Goal: Transaction & Acquisition: Obtain resource

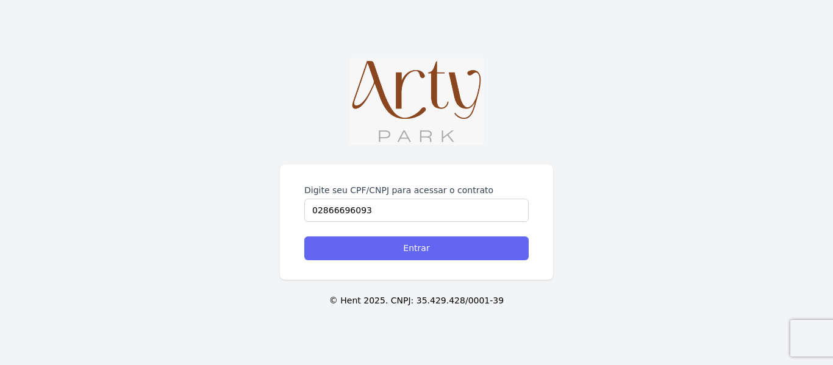
type input "02866696093"
click at [410, 252] on input "Entrar" at bounding box center [416, 249] width 224 height 24
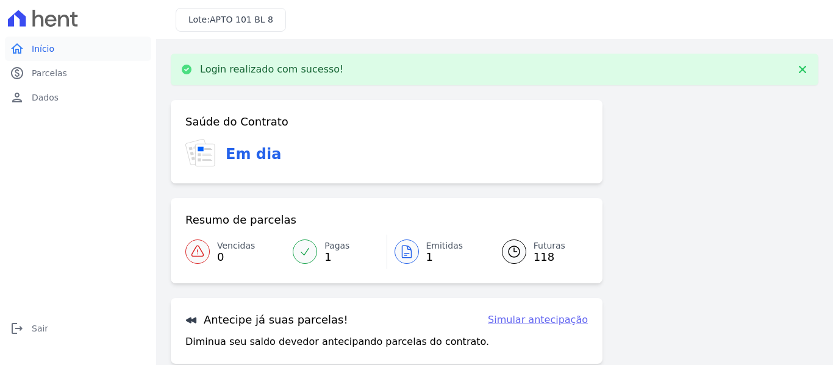
click at [46, 48] on span "Início" at bounding box center [43, 49] width 23 height 12
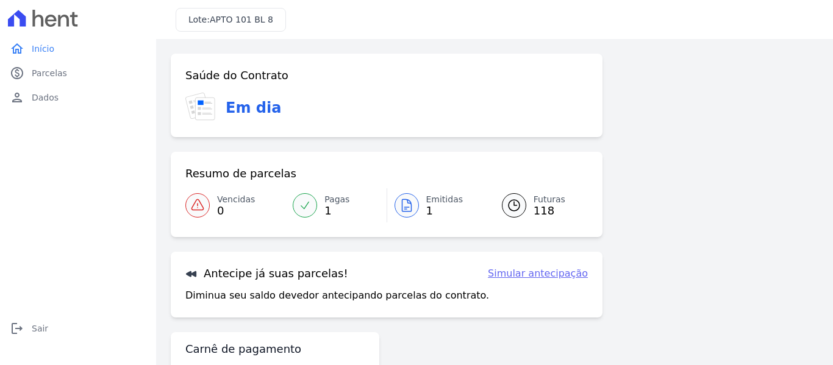
click at [226, 95] on div "Em dia" at bounding box center [386, 108] width 403 height 30
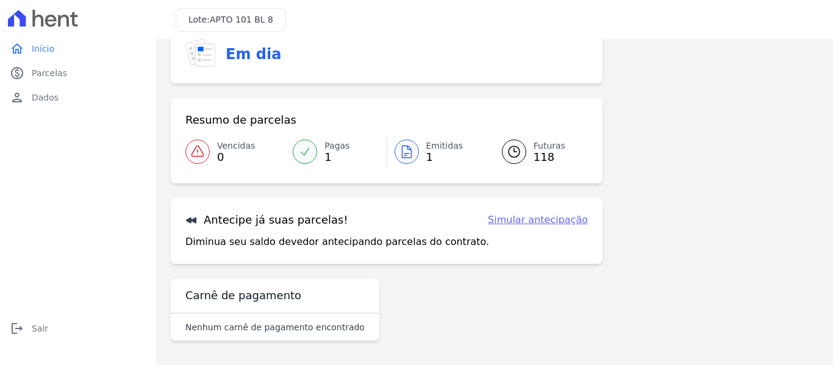
click at [334, 158] on span "1" at bounding box center [336, 157] width 25 height 10
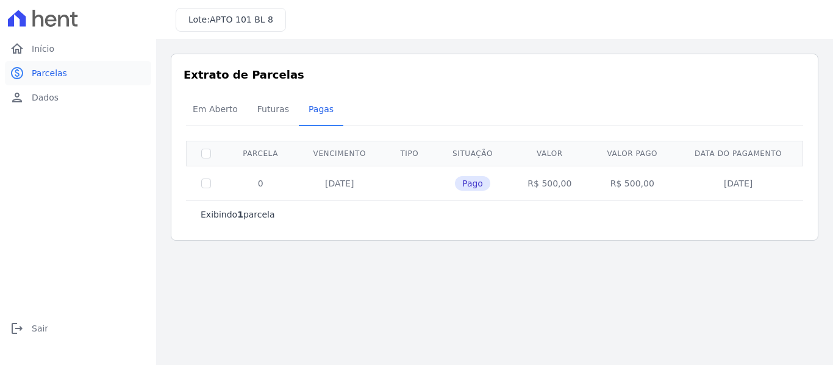
click at [41, 69] on span "Parcelas" at bounding box center [49, 73] width 35 height 12
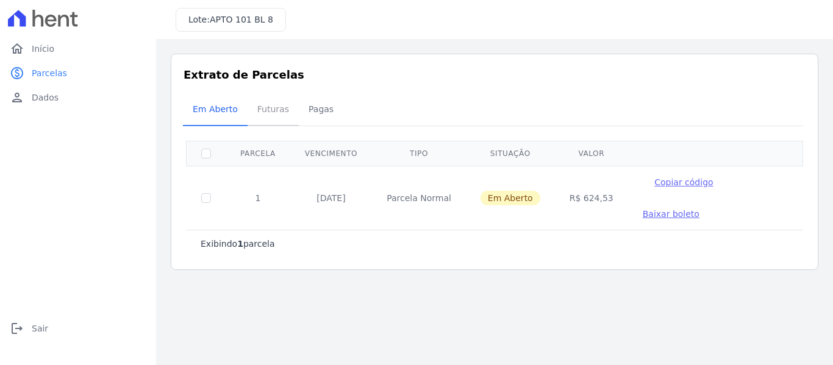
click at [260, 115] on span "Futuras" at bounding box center [273, 109] width 46 height 24
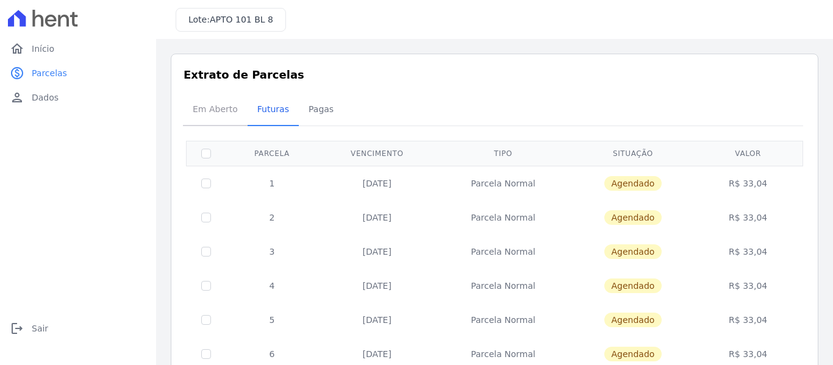
click at [213, 112] on span "Em Aberto" at bounding box center [215, 109] width 60 height 24
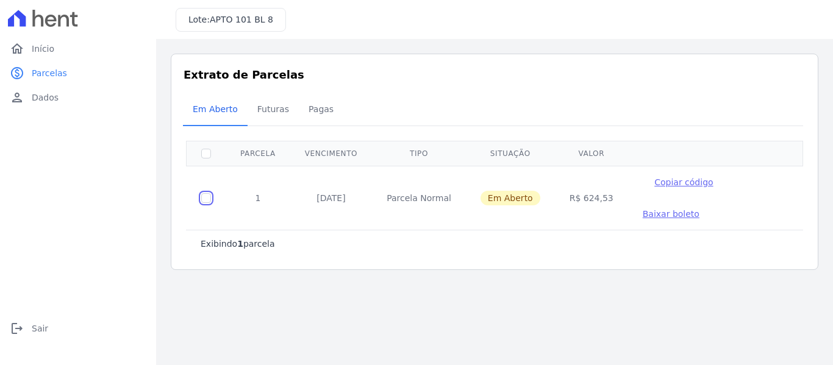
click at [207, 193] on input "checkbox" at bounding box center [206, 198] width 10 height 10
checkbox input "true"
click at [265, 112] on span "Futuras" at bounding box center [273, 109] width 46 height 24
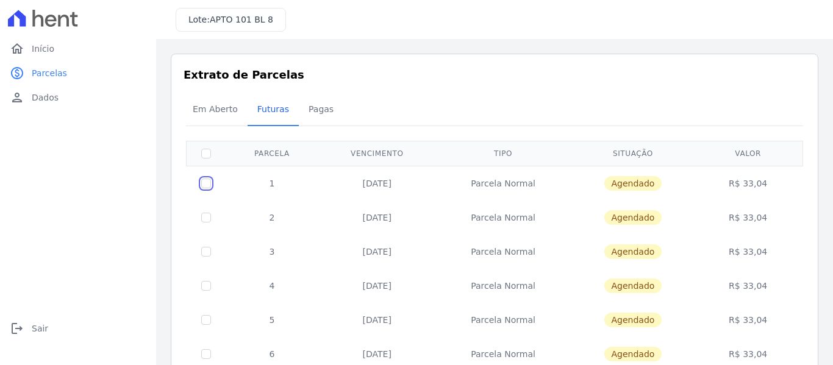
click at [205, 184] on input "checkbox" at bounding box center [206, 184] width 10 height 10
checkbox input "true"
click at [41, 83] on link "paid Parcelas" at bounding box center [78, 73] width 146 height 24
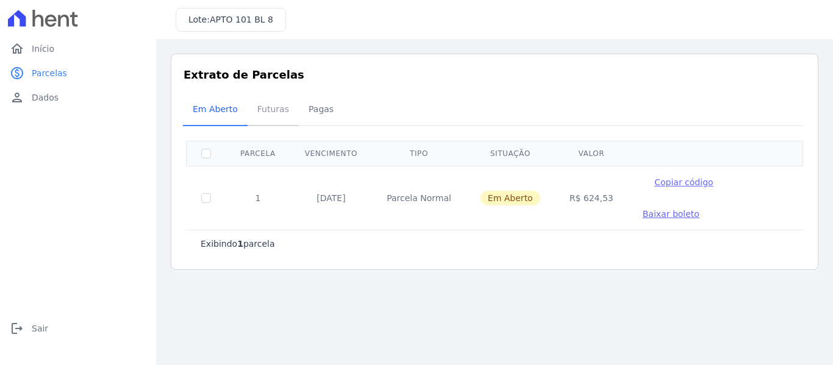
click at [263, 108] on span "Futuras" at bounding box center [273, 109] width 46 height 24
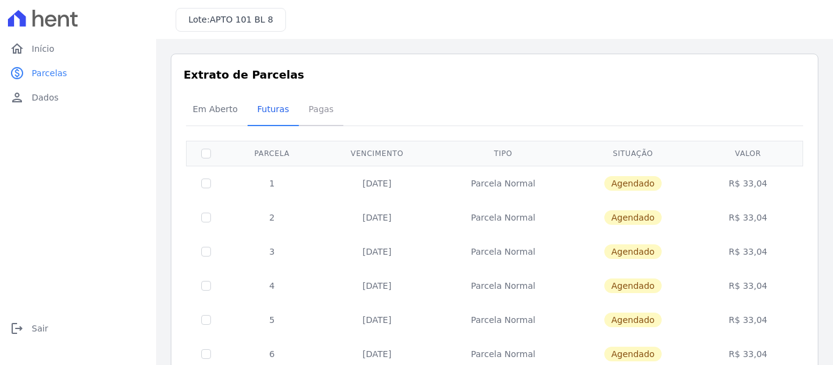
click at [310, 111] on span "Pagas" at bounding box center [321, 109] width 40 height 24
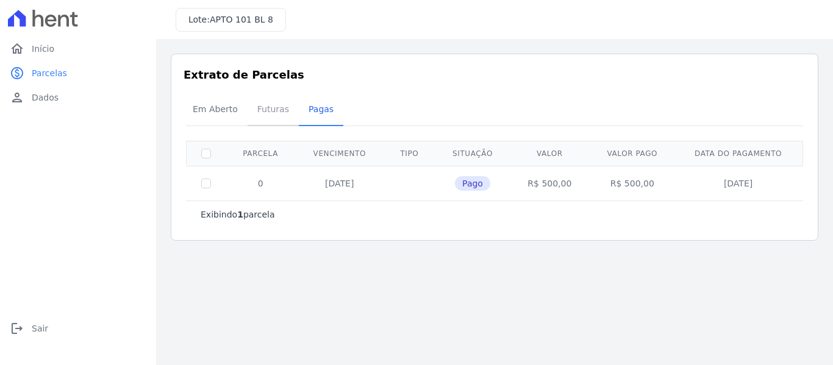
click at [267, 110] on span "Futuras" at bounding box center [273, 109] width 46 height 24
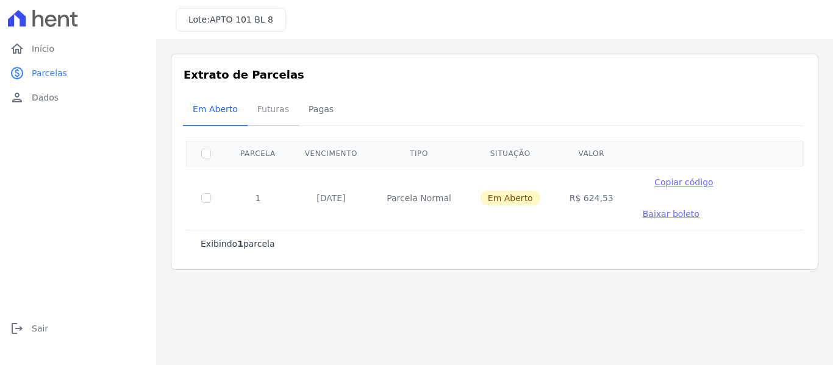
click at [262, 113] on span "Futuras" at bounding box center [273, 109] width 46 height 24
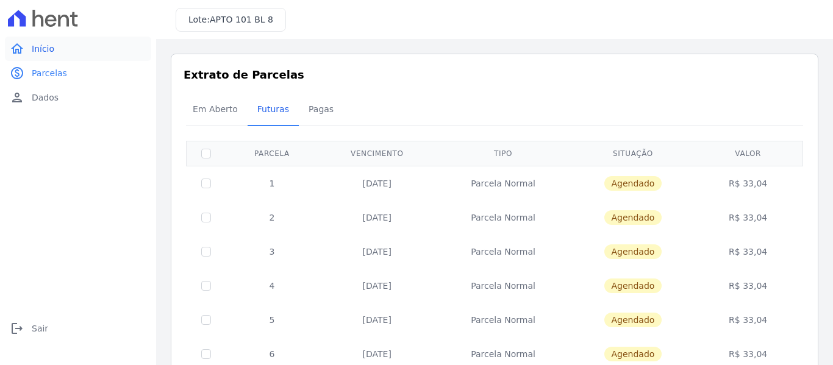
click at [57, 42] on link "home Início" at bounding box center [78, 49] width 146 height 24
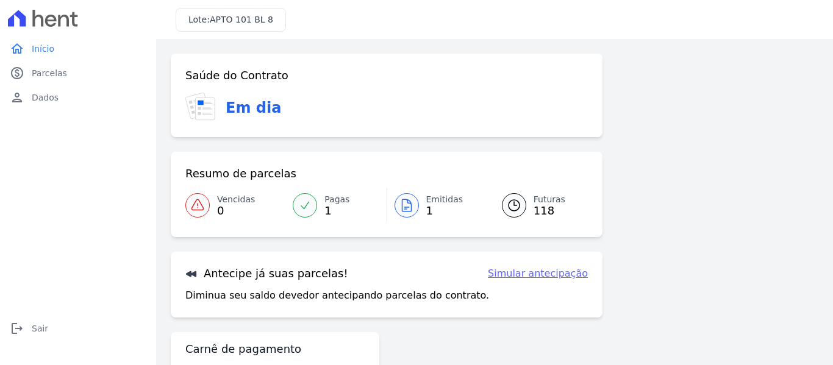
click at [536, 275] on link "Simular antecipação" at bounding box center [538, 274] width 100 height 15
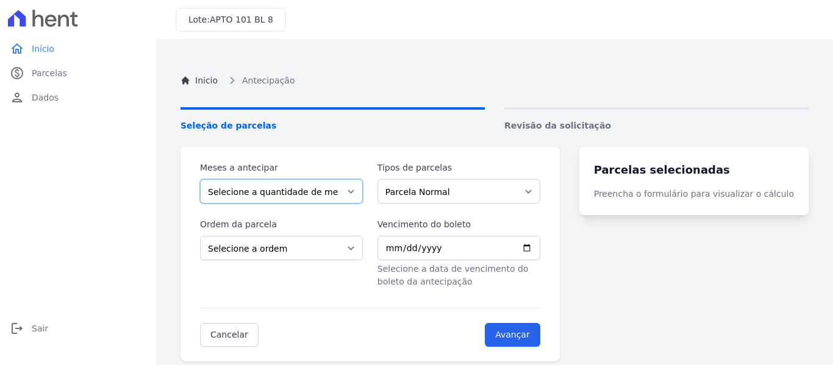
click at [340, 201] on select "Selecione a quantidade de meses a antecipar 1 2 3 4 5 6 7 8 9 10 11 12 13 14 15…" at bounding box center [281, 191] width 163 height 24
select select "1"
click at [200, 179] on select "Selecione a quantidade de meses a antecipar 1 2 3 4 5 6 7 8 9 10 11 12 13 14 15…" at bounding box center [281, 191] width 163 height 24
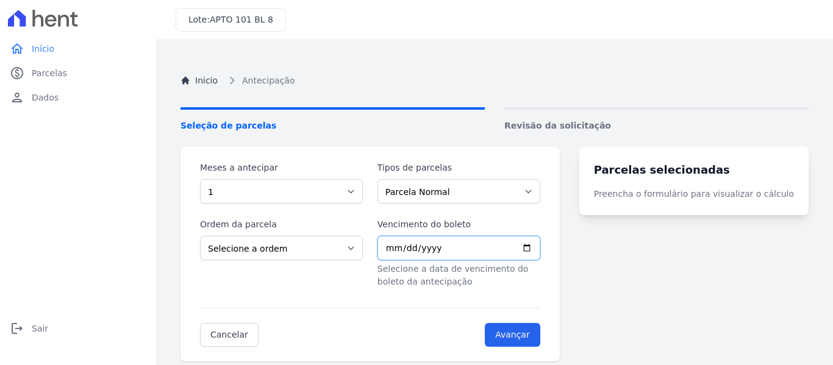
click at [479, 248] on input "Vencimento do boleto" at bounding box center [459, 248] width 163 height 24
click at [540, 249] on input "Vencimento do boleto" at bounding box center [459, 248] width 163 height 24
click at [540, 248] on input "Vencimento do boleto" at bounding box center [459, 248] width 163 height 24
type input "2025-10-31"
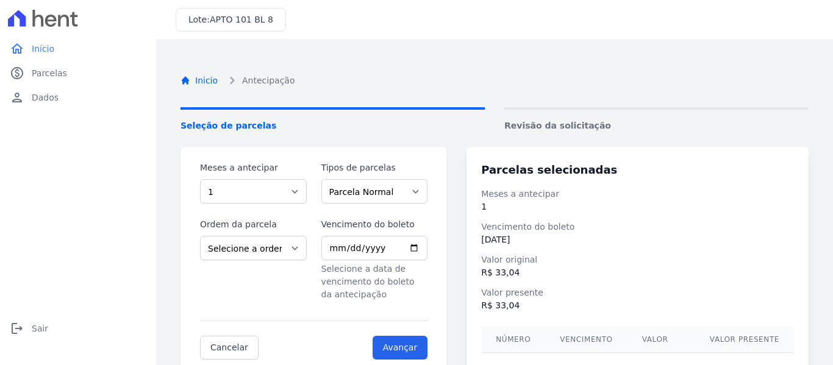
click at [192, 75] on link "Inicio" at bounding box center [199, 80] width 37 height 13
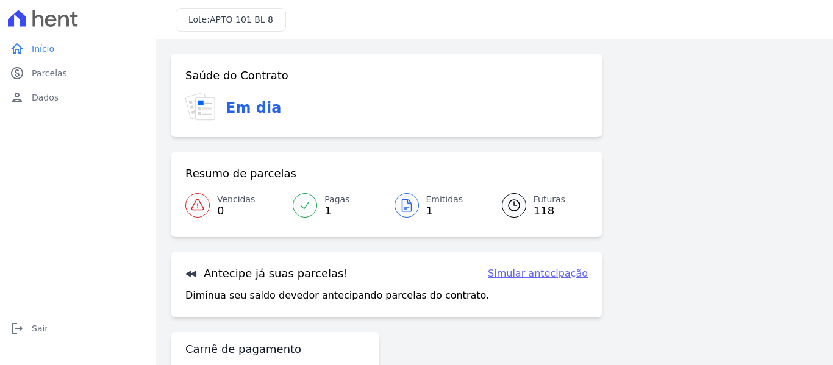
click at [527, 209] on link "Futuras 118" at bounding box center [537, 205] width 101 height 34
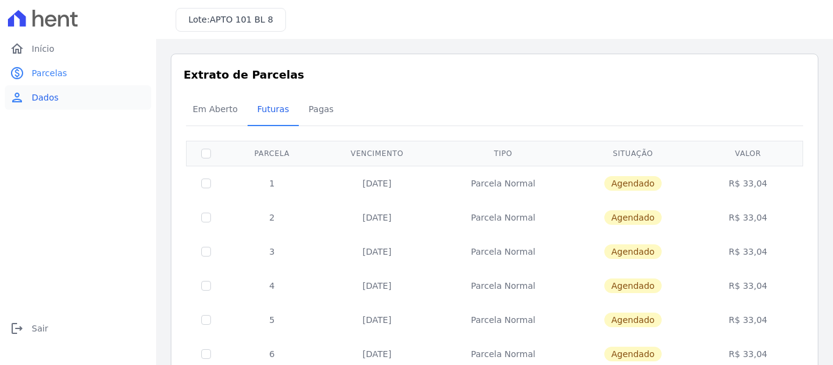
click at [42, 98] on span "Dados" at bounding box center [45, 97] width 27 height 12
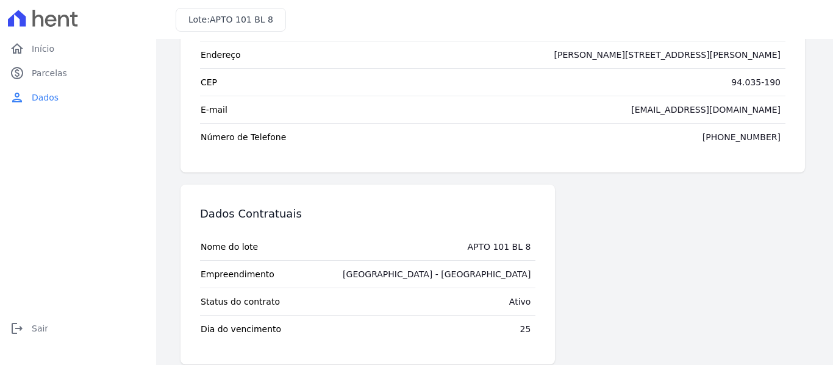
scroll to position [136, 0]
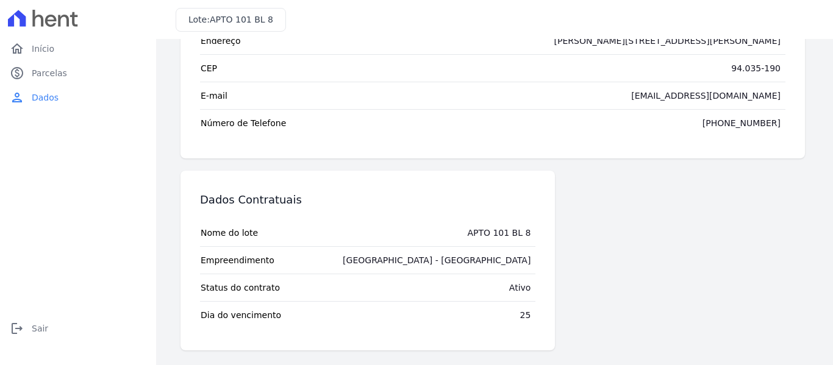
drag, startPoint x: 492, startPoint y: 317, endPoint x: 507, endPoint y: 323, distance: 17.0
click at [492, 318] on tr "Dia do vencimento 25" at bounding box center [367, 314] width 335 height 27
click at [513, 319] on tr "Dia do vencimento 25" at bounding box center [367, 314] width 335 height 27
click at [517, 316] on td "25" at bounding box center [525, 315] width 21 height 27
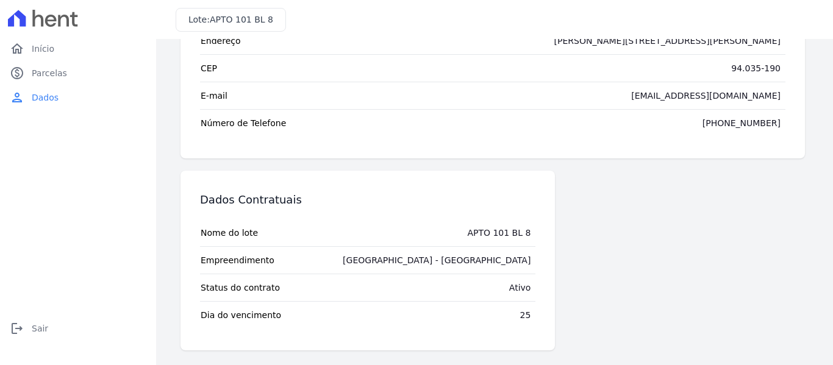
click at [516, 320] on td "25" at bounding box center [525, 315] width 21 height 27
click at [446, 320] on tr "Dia do vencimento 25" at bounding box center [367, 314] width 335 height 27
click at [442, 293] on tr "Status do contrato Ativo" at bounding box center [367, 287] width 335 height 27
click at [443, 276] on tr "Status do contrato Ativo" at bounding box center [367, 287] width 335 height 27
drag, startPoint x: 399, startPoint y: 272, endPoint x: 544, endPoint y: 282, distance: 145.5
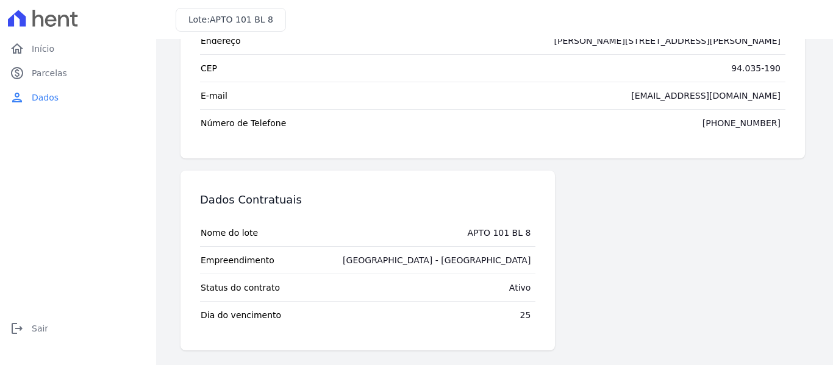
click at [537, 283] on div "Dados Contratuais Nome do lote APTO 101 BL 8 Empreendimento Arty Park - Gravata…" at bounding box center [368, 261] width 375 height 180
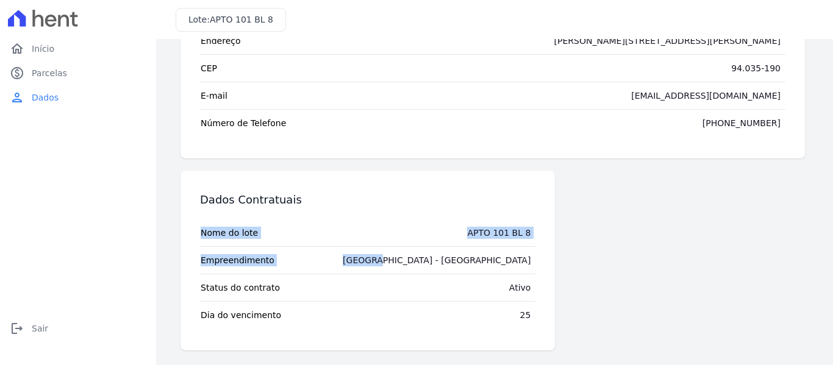
click at [507, 312] on tr "Dia do vencimento 25" at bounding box center [367, 314] width 335 height 27
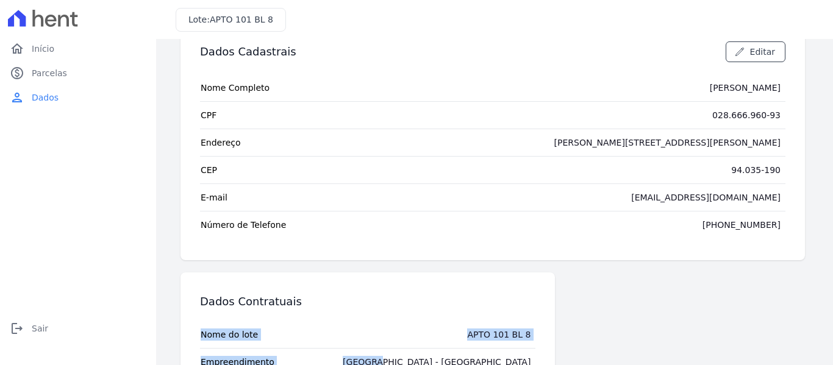
scroll to position [0, 0]
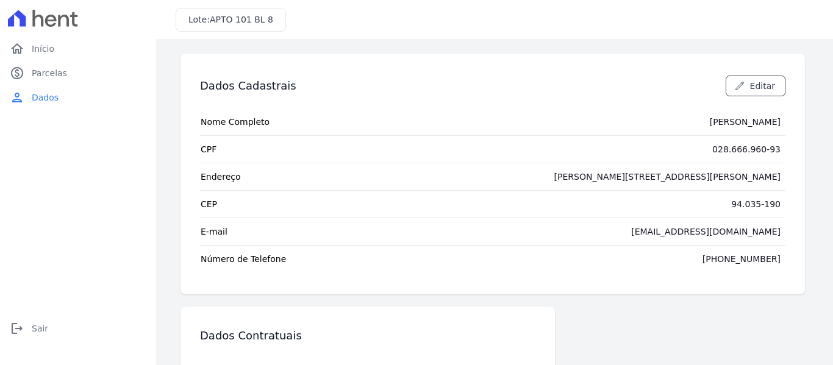
drag, startPoint x: 776, startPoint y: 68, endPoint x: 764, endPoint y: 81, distance: 18.1
click at [776, 68] on div "Dados Cadastrais Editar" at bounding box center [493, 85] width 586 height 45
click at [763, 83] on span "Editar" at bounding box center [762, 86] width 25 height 12
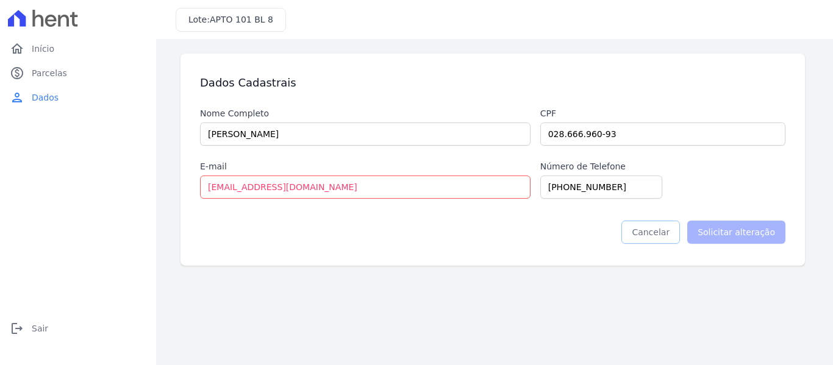
click at [671, 229] on link "Cancelar" at bounding box center [651, 232] width 59 height 23
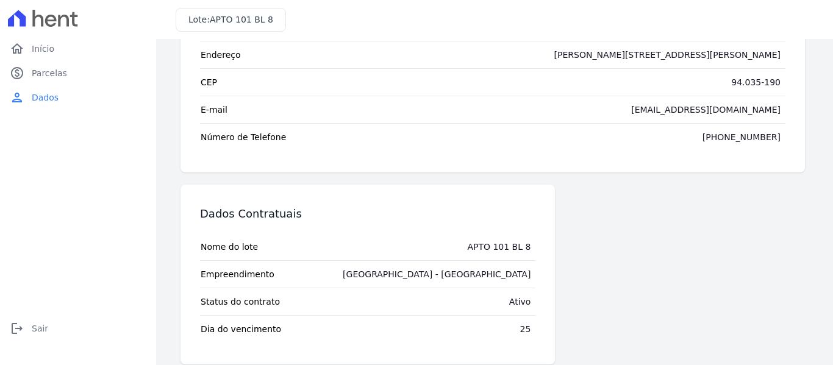
scroll to position [136, 0]
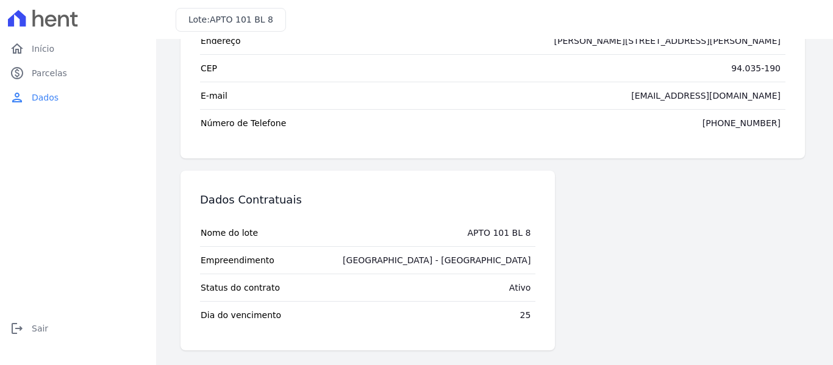
click at [516, 320] on td "25" at bounding box center [525, 315] width 21 height 27
drag, startPoint x: 505, startPoint y: 317, endPoint x: 601, endPoint y: 318, distance: 96.4
click at [579, 326] on div "Dados Contratuais Nome do lote APTO 101 BL 8 Empreendimento Arty Park - Gravata…" at bounding box center [493, 261] width 625 height 180
click at [644, 288] on div "Dados Contratuais Nome do lote APTO 101 BL 8 Empreendimento Arty Park - Gravata…" at bounding box center [493, 261] width 625 height 180
drag, startPoint x: 511, startPoint y: 317, endPoint x: 584, endPoint y: 317, distance: 73.2
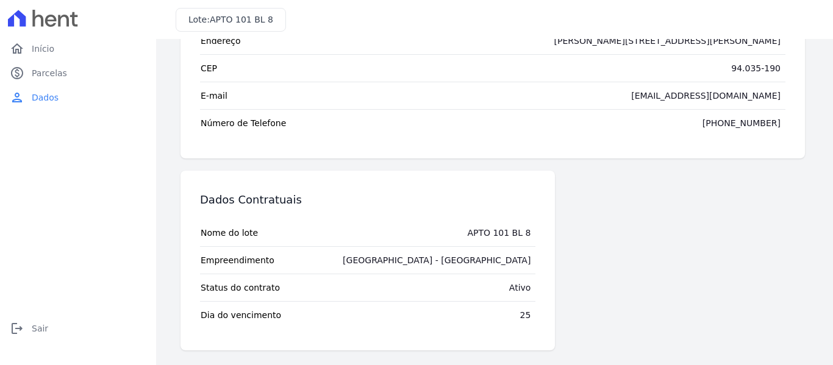
click at [564, 325] on div "Dados Contratuais Nome do lote APTO 101 BL 8 Empreendimento Arty Park - Gravata…" at bounding box center [493, 261] width 625 height 180
click at [619, 282] on div "Dados Contratuais Nome do lote APTO 101 BL 8 Empreendimento Arty Park - Gravata…" at bounding box center [493, 261] width 625 height 180
drag, startPoint x: 512, startPoint y: 320, endPoint x: 570, endPoint y: 323, distance: 58.0
click at [567, 324] on div "Dados Contratuais Nome do lote APTO 101 BL 8 Empreendimento Arty Park - Gravata…" at bounding box center [493, 261] width 625 height 180
click at [610, 295] on div "Dados Contratuais Nome do lote APTO 101 BL 8 Empreendimento Arty Park - Gravata…" at bounding box center [493, 261] width 625 height 180
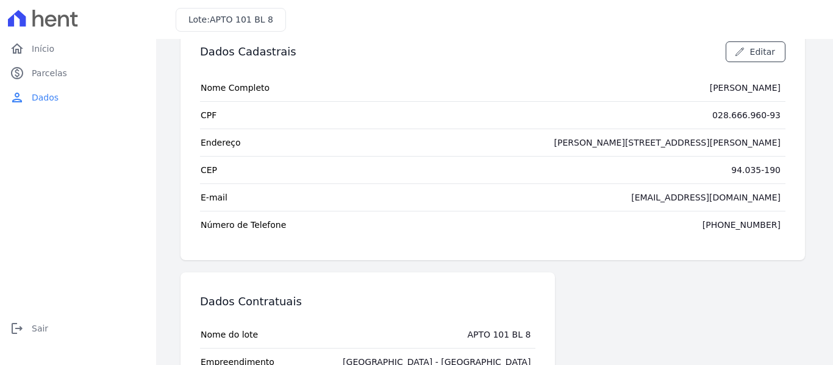
scroll to position [116, 0]
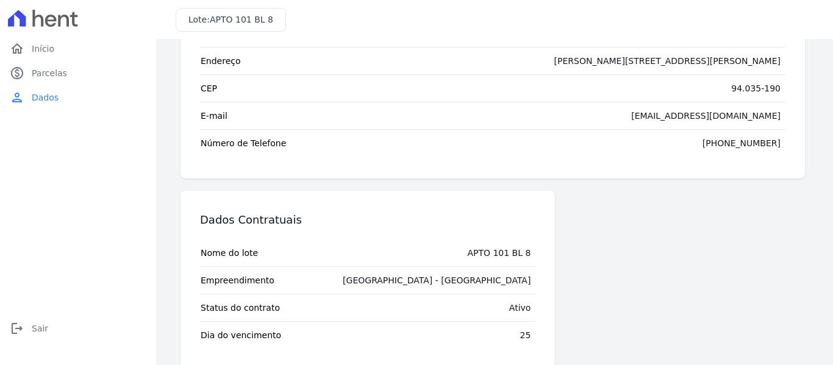
drag, startPoint x: 506, startPoint y: 330, endPoint x: 560, endPoint y: 335, distance: 54.6
click at [560, 335] on div "Dados Contratuais Nome do lote APTO 101 BL 8 Empreendimento Arty Park - Gravata…" at bounding box center [493, 281] width 625 height 180
drag, startPoint x: 479, startPoint y: 320, endPoint x: 511, endPoint y: 309, distance: 33.6
click at [504, 317] on tr "Status do contrato Ativo" at bounding box center [367, 307] width 335 height 27
click at [500, 276] on div "[GEOGRAPHIC_DATA] - [GEOGRAPHIC_DATA]" at bounding box center [437, 280] width 188 height 12
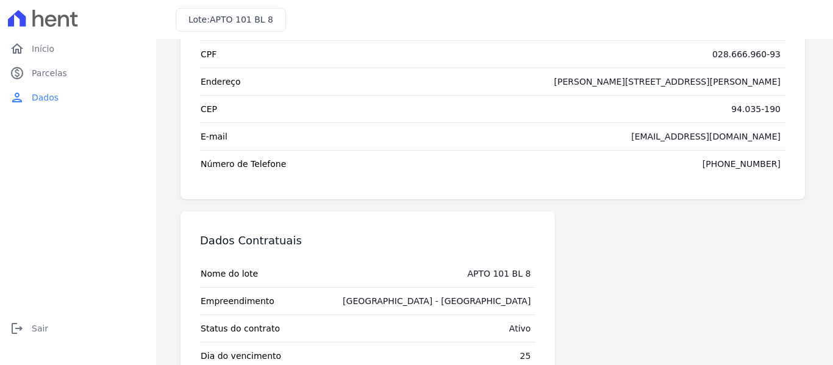
scroll to position [136, 0]
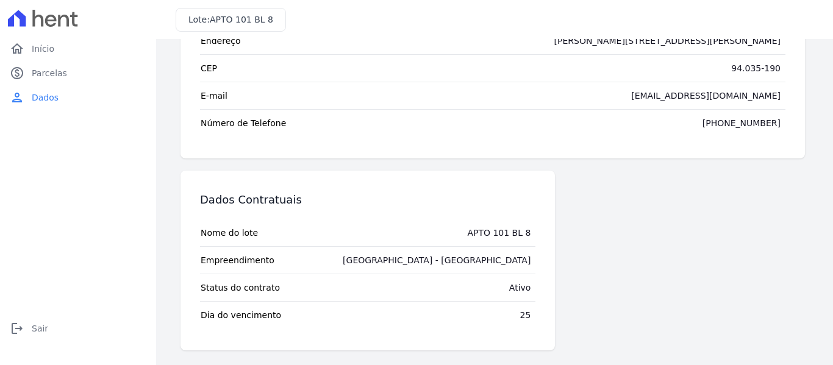
drag, startPoint x: 514, startPoint y: 231, endPoint x: 620, endPoint y: 240, distance: 107.1
click at [620, 240] on div "Dados Contratuais Nome do lote APTO 101 BL 8 Empreendimento Arty Park - Gravata…" at bounding box center [493, 261] width 625 height 180
click at [459, 245] on tr "Nome do lote APTO 101 BL 8" at bounding box center [367, 233] width 335 height 27
drag, startPoint x: 515, startPoint y: 253, endPoint x: 604, endPoint y: 298, distance: 99.8
click at [602, 279] on div "Dados Contratuais Nome do lote APTO 101 BL 8 Empreendimento Arty Park - Gravata…" at bounding box center [493, 261] width 625 height 180
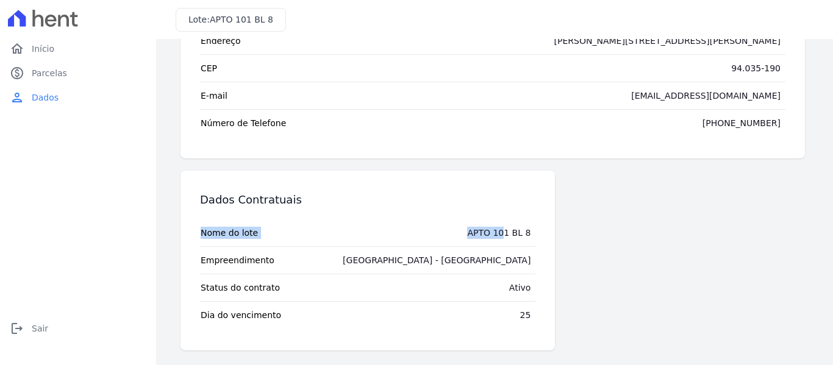
click at [606, 300] on div "Dados Contratuais Nome do lote APTO 101 BL 8 Empreendimento Arty Park - Gravata…" at bounding box center [493, 261] width 625 height 180
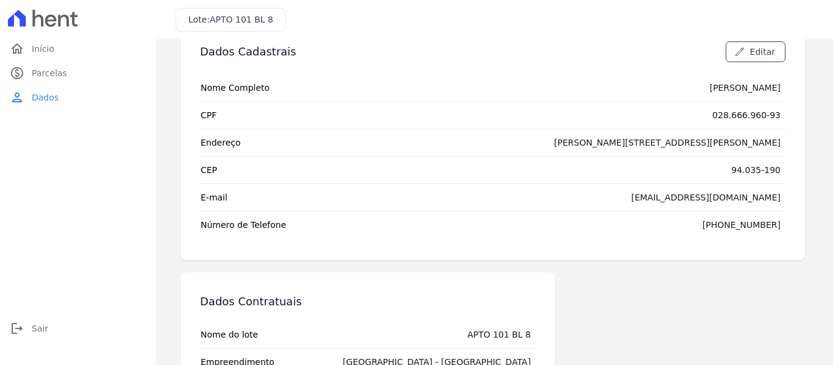
click at [40, 15] on icon at bounding box center [43, 18] width 70 height 17
click at [38, 14] on icon at bounding box center [43, 18] width 70 height 17
click at [51, 49] on span "Início" at bounding box center [43, 49] width 23 height 12
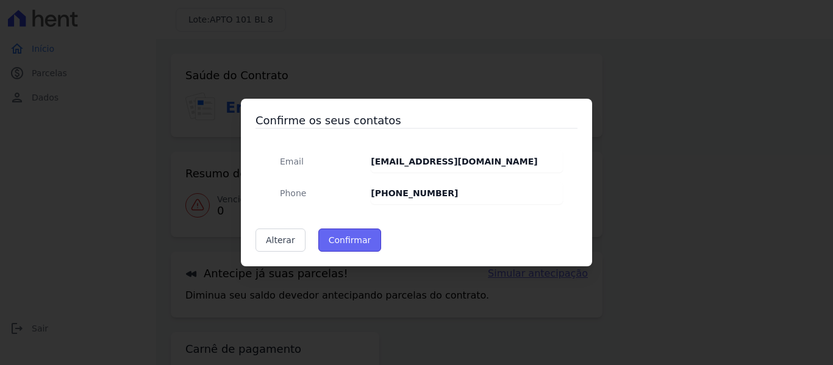
click at [343, 244] on button "Confirmar" at bounding box center [349, 240] width 63 height 23
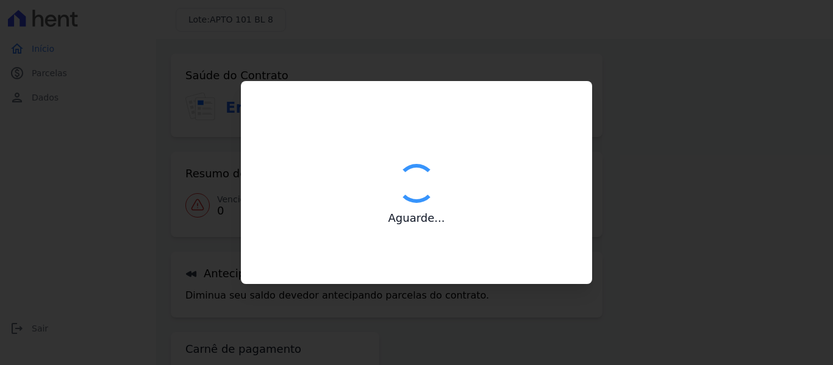
type input "Contatos confirmados com sucesso."
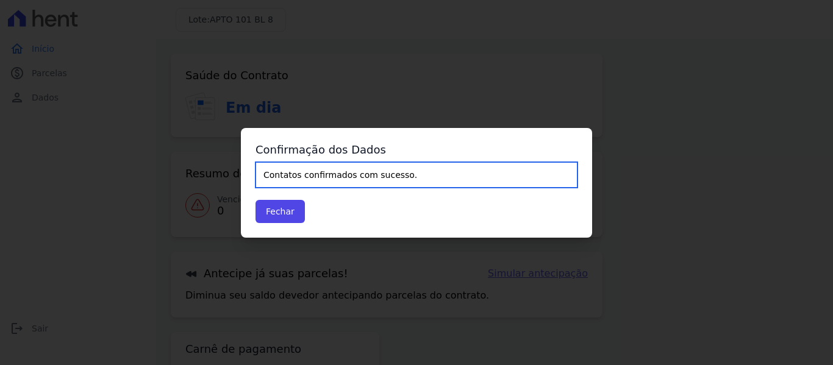
click at [356, 170] on input "Contatos confirmados com sucesso." at bounding box center [417, 175] width 322 height 26
click at [368, 178] on input "Contatos confirmados com sucesso." at bounding box center [417, 175] width 322 height 26
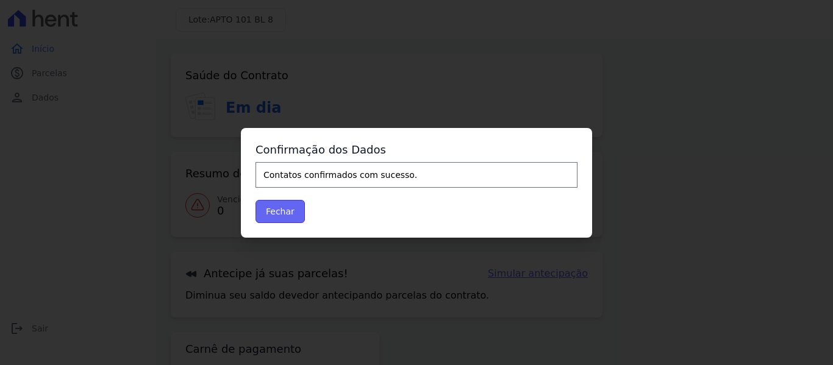
click at [279, 209] on button "Fechar" at bounding box center [280, 211] width 49 height 23
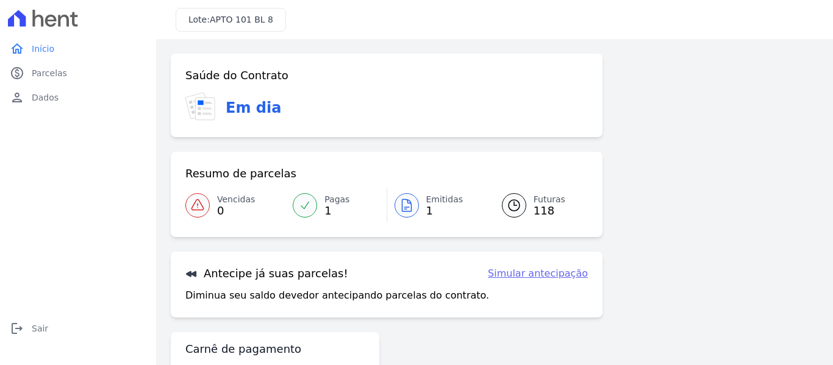
scroll to position [54, 0]
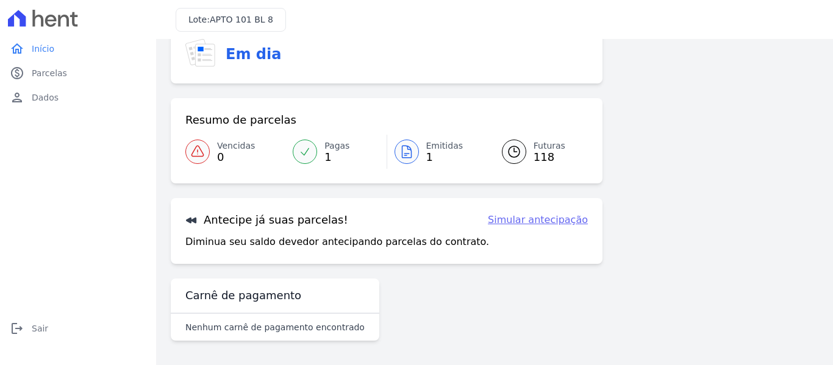
click at [281, 295] on h3 "Carnê de pagamento" at bounding box center [243, 296] width 116 height 15
click at [288, 321] on p "Nenhum carnê de pagamento encontrado" at bounding box center [274, 327] width 179 height 12
click at [289, 331] on p "Nenhum carnê de pagamento encontrado" at bounding box center [274, 327] width 179 height 12
click at [262, 332] on p "Nenhum carnê de pagamento encontrado" at bounding box center [274, 327] width 179 height 12
click at [56, 67] on span "Parcelas" at bounding box center [49, 73] width 35 height 12
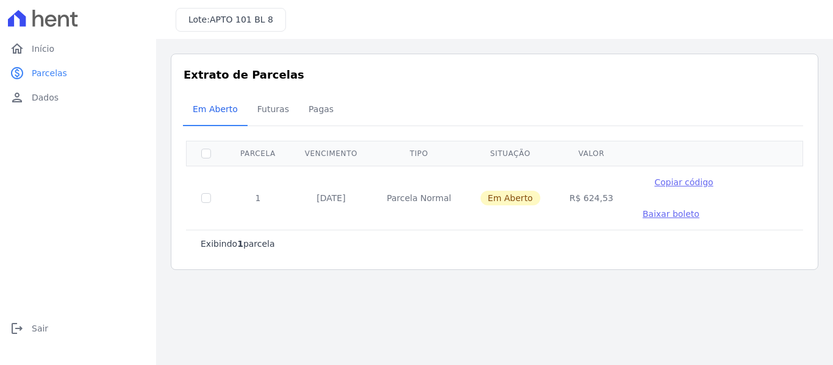
drag, startPoint x: 232, startPoint y: 211, endPoint x: 145, endPoint y: 146, distance: 108.1
click at [232, 238] on p "Exibindo 1 parcela" at bounding box center [238, 244] width 74 height 12
click at [53, 15] on icon at bounding box center [43, 18] width 70 height 17
click at [55, 21] on icon at bounding box center [51, 21] width 12 height 12
click at [57, 20] on icon at bounding box center [43, 18] width 70 height 17
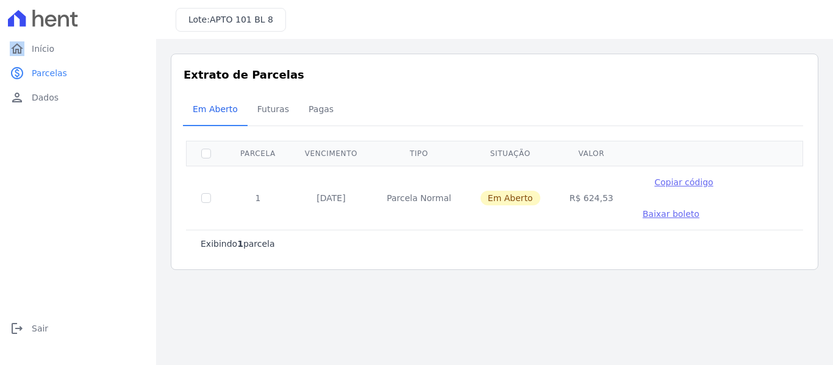
click at [57, 20] on icon at bounding box center [43, 18] width 70 height 17
click at [62, 23] on icon at bounding box center [43, 18] width 70 height 17
click at [45, 104] on link "person Dados" at bounding box center [78, 97] width 146 height 24
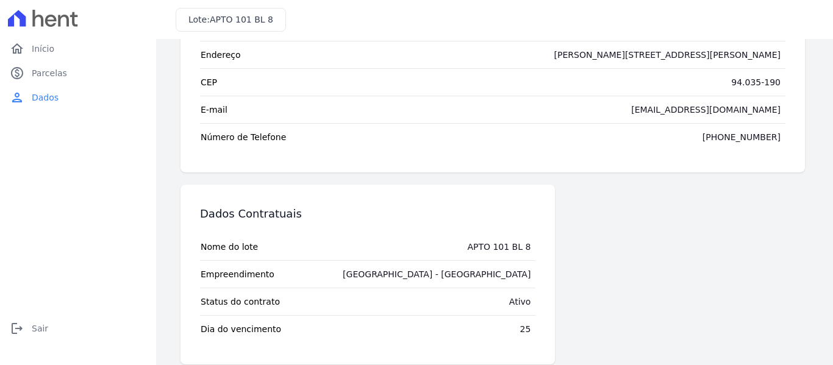
scroll to position [136, 0]
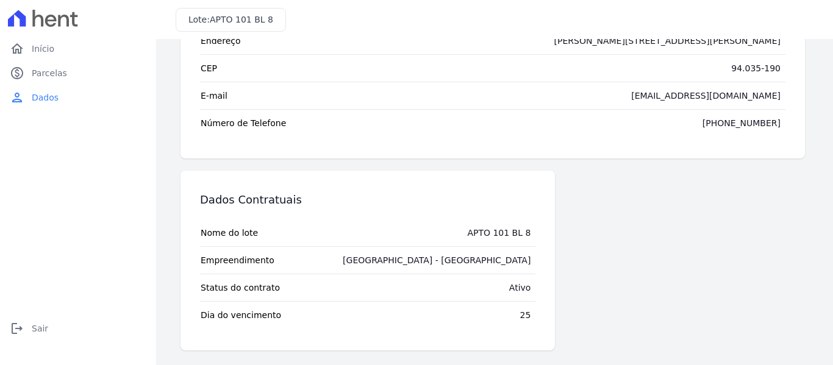
drag, startPoint x: 541, startPoint y: 312, endPoint x: 467, endPoint y: 312, distance: 73.8
click at [551, 314] on div "Dados Contratuais Nome do lote APTO 101 BL 8 Empreendimento Arty Park - Gravata…" at bounding box center [368, 261] width 375 height 180
click at [524, 254] on div "[GEOGRAPHIC_DATA] - [GEOGRAPHIC_DATA]" at bounding box center [437, 260] width 188 height 12
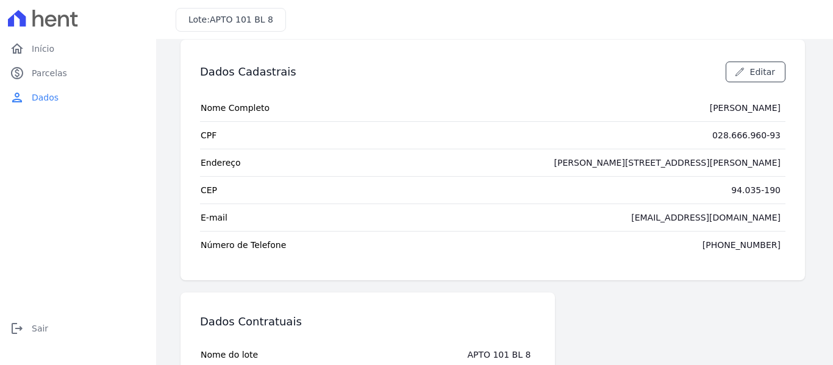
scroll to position [0, 0]
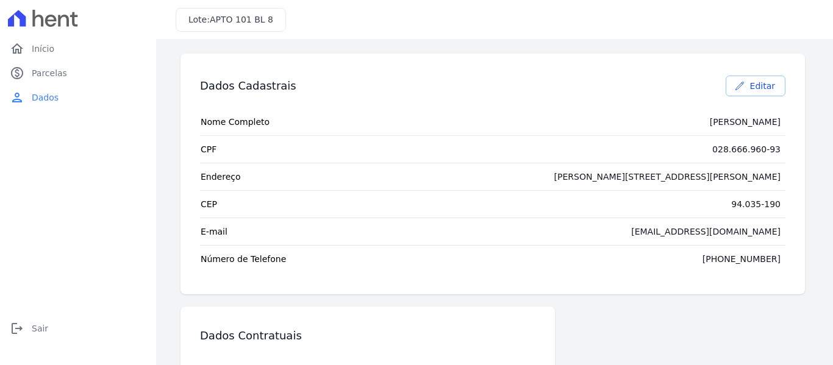
click at [753, 79] on link "Editar" at bounding box center [756, 86] width 60 height 21
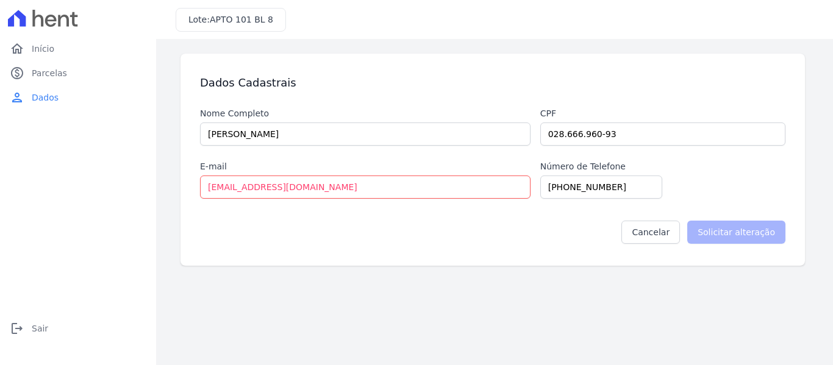
click at [749, 81] on div "Dados Cadastrais" at bounding box center [493, 82] width 586 height 39
click at [663, 239] on link "Cancelar" at bounding box center [651, 232] width 59 height 23
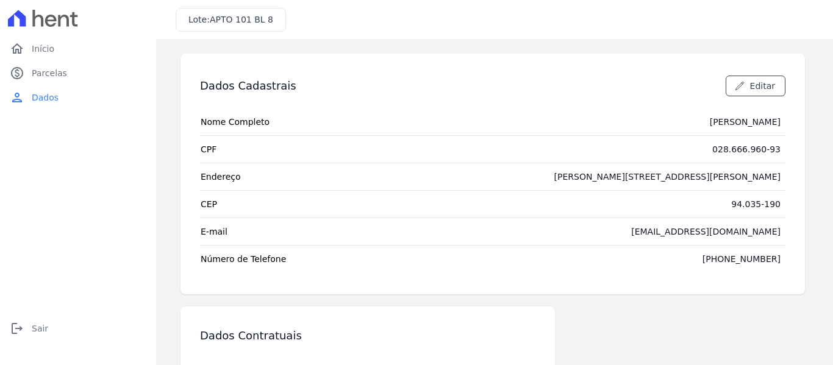
scroll to position [102, 0]
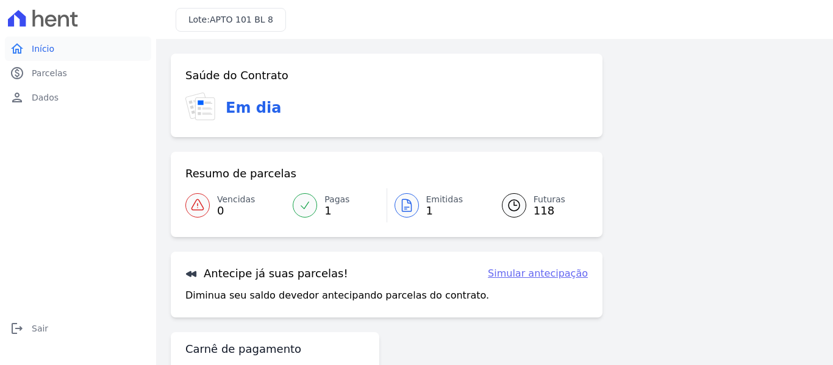
click at [41, 51] on span "Início" at bounding box center [43, 49] width 23 height 12
click at [45, 69] on span "Parcelas" at bounding box center [49, 73] width 35 height 12
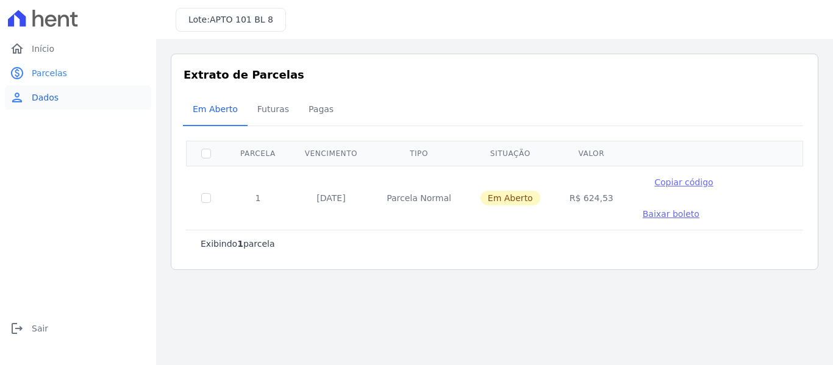
click at [48, 99] on span "Dados" at bounding box center [45, 97] width 27 height 12
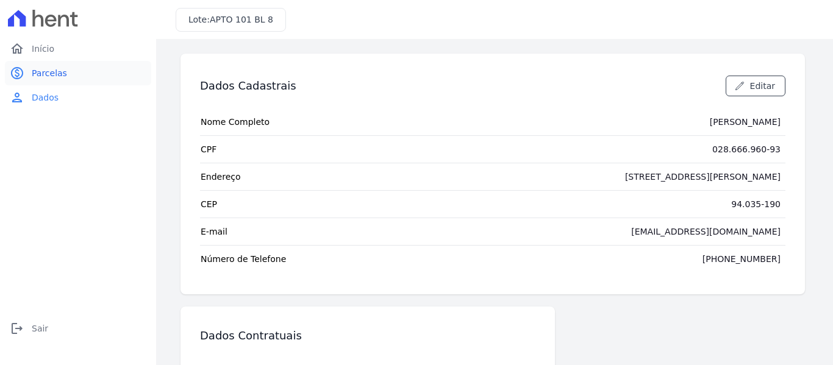
click at [45, 71] on span "Parcelas" at bounding box center [49, 73] width 35 height 12
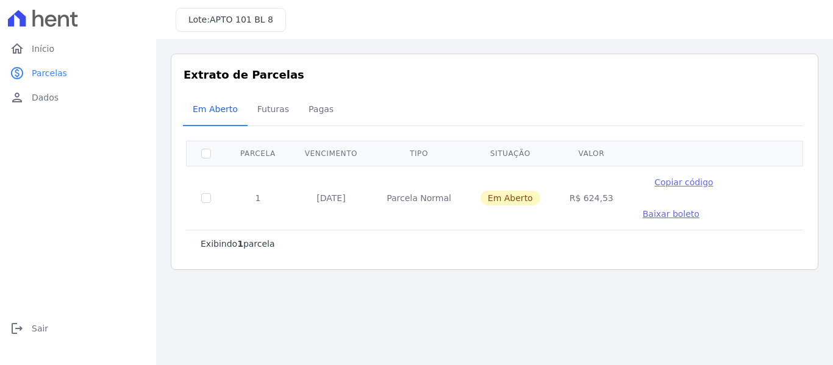
click at [45, 71] on span "Parcelas" at bounding box center [49, 73] width 35 height 12
click at [380, 195] on td "Parcela Normal" at bounding box center [419, 198] width 94 height 64
click at [396, 184] on td "Parcela Normal" at bounding box center [419, 198] width 94 height 64
click at [417, 192] on td "Parcela Normal" at bounding box center [419, 198] width 94 height 64
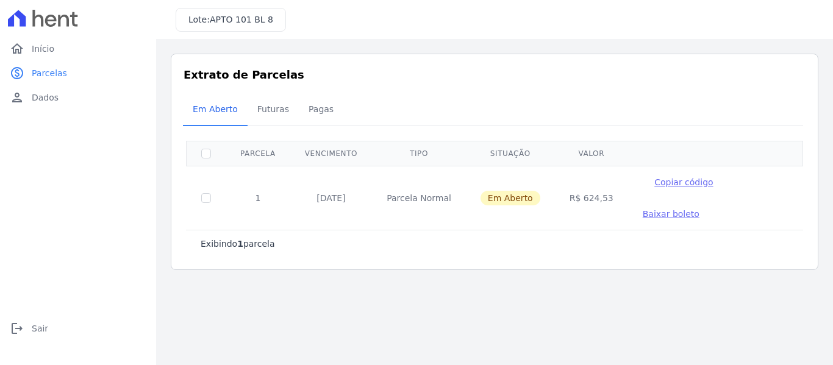
click at [338, 184] on td "[DATE]" at bounding box center [331, 198] width 82 height 64
click at [246, 238] on p "Exibindo 1 parcela" at bounding box center [238, 244] width 74 height 12
drag, startPoint x: 68, startPoint y: 1, endPoint x: 524, endPoint y: 30, distance: 457.2
click at [524, 30] on div "Lote: APTO 101 BL 8" at bounding box center [494, 19] width 677 height 39
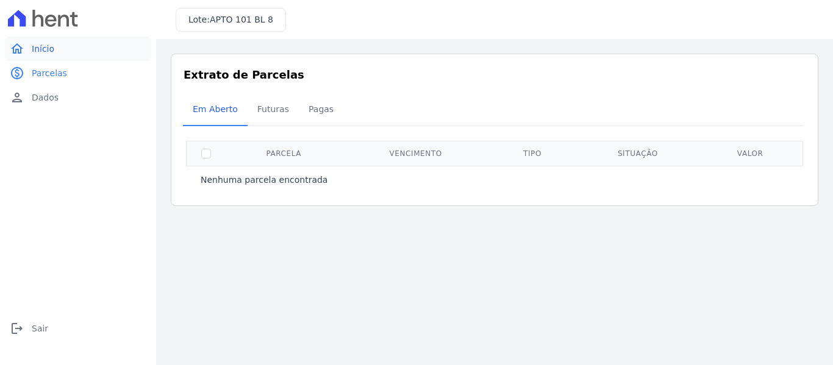
click at [51, 53] on span "Início" at bounding box center [43, 49] width 23 height 12
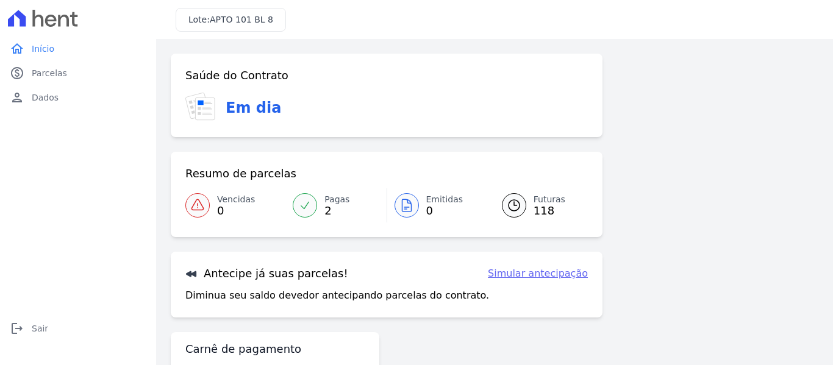
scroll to position [54, 0]
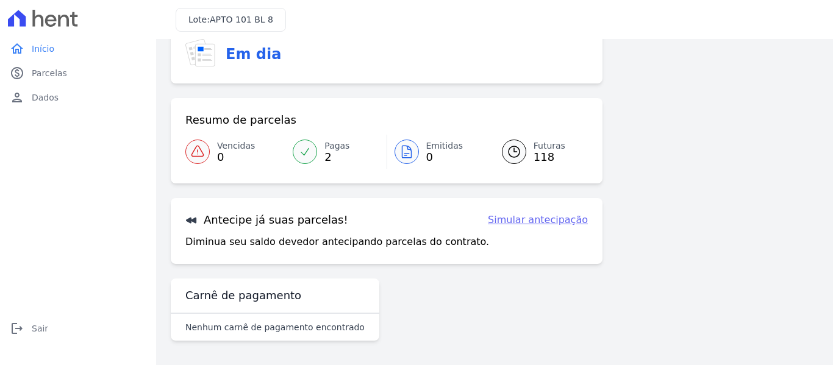
click at [527, 162] on link "Futuras 118" at bounding box center [537, 152] width 101 height 34
click at [509, 149] on icon at bounding box center [514, 151] width 11 height 11
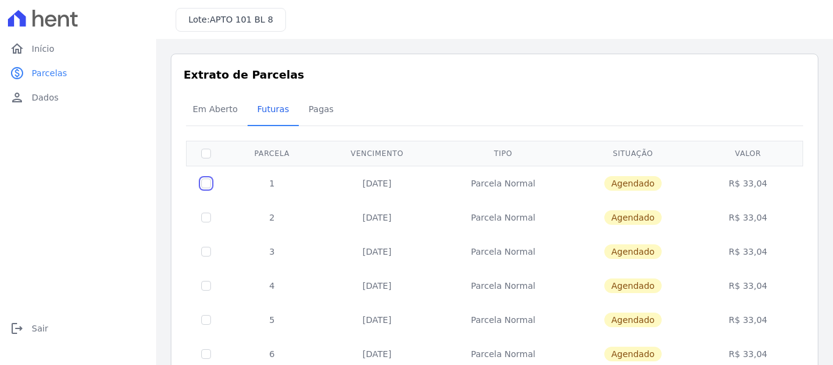
click at [203, 184] on input "checkbox" at bounding box center [206, 184] width 10 height 10
checkbox input "true"
click at [39, 57] on link "home Início" at bounding box center [78, 49] width 146 height 24
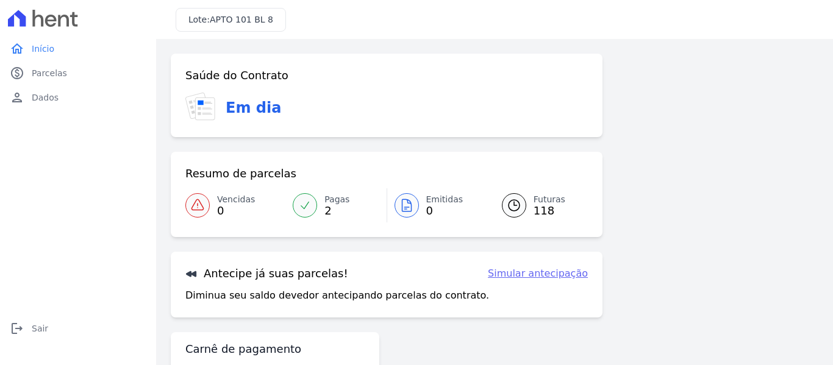
click at [552, 275] on link "Simular antecipação" at bounding box center [538, 274] width 100 height 15
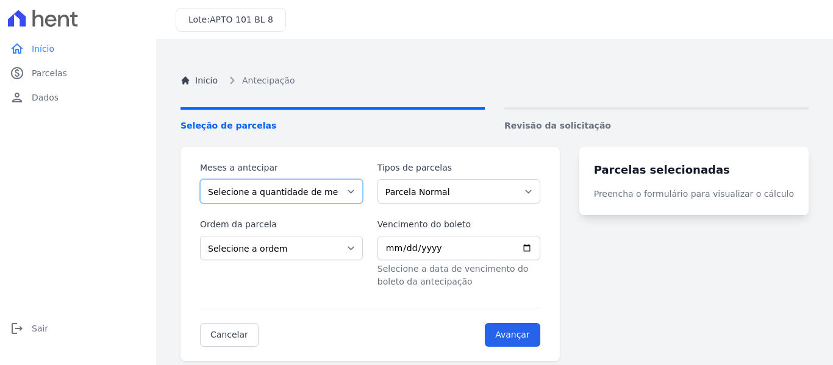
click at [342, 195] on select "Selecione a quantidade de meses a antecipar 1 2 3 4 5 6 7 8 9 10 11 12 13 14 15…" at bounding box center [281, 191] width 163 height 24
select select "117"
click at [200, 179] on select "Selecione a quantidade de meses a antecipar 1 2 3 4 5 6 7 8 9 10 11 12 13 14 15…" at bounding box center [281, 191] width 163 height 24
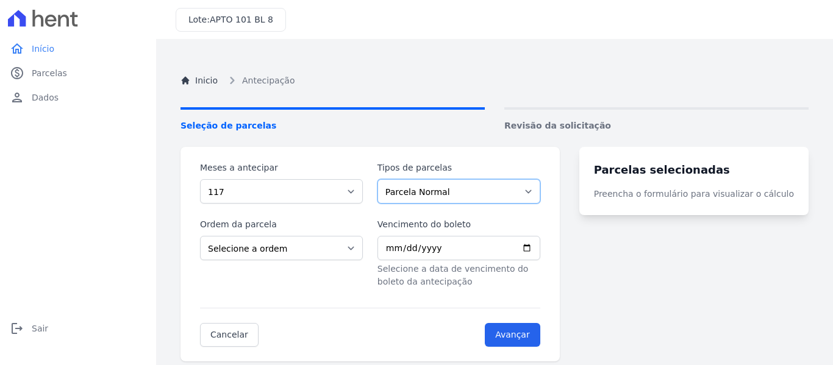
click at [439, 198] on select "Parcela Normal" at bounding box center [459, 191] width 163 height 24
click at [387, 179] on select "Parcela Normal" at bounding box center [459, 191] width 163 height 24
click at [315, 249] on select "Selecione a ordem Últimas parcelas Primeiras parcelas" at bounding box center [281, 248] width 163 height 24
select select "ending"
click at [200, 236] on select "Selecione a ordem Últimas parcelas Primeiras parcelas" at bounding box center [281, 248] width 163 height 24
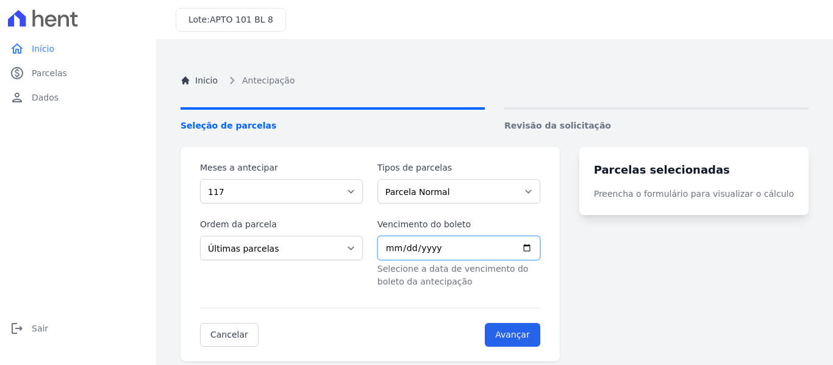
click at [426, 253] on input "Vencimento do boleto" at bounding box center [459, 248] width 163 height 24
click at [540, 248] on input "Vencimento do boleto" at bounding box center [459, 248] width 163 height 24
click at [540, 247] on input "Vencimento do boleto" at bounding box center [459, 248] width 163 height 24
type input "2025-09-30"
click at [532, 331] on input "Avançar" at bounding box center [513, 335] width 56 height 24
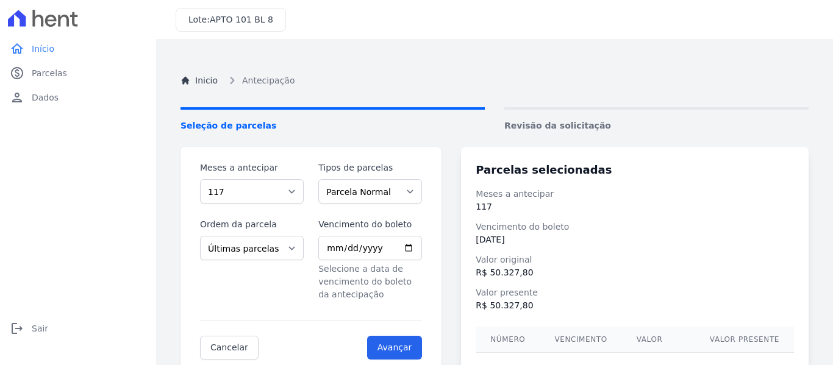
scroll to position [81, 0]
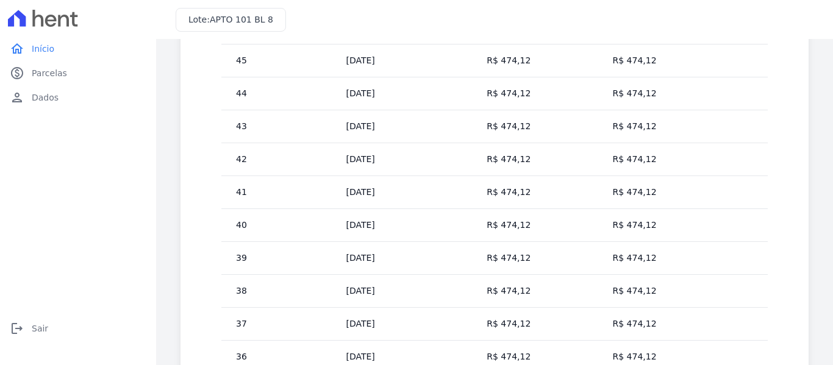
scroll to position [79, 0]
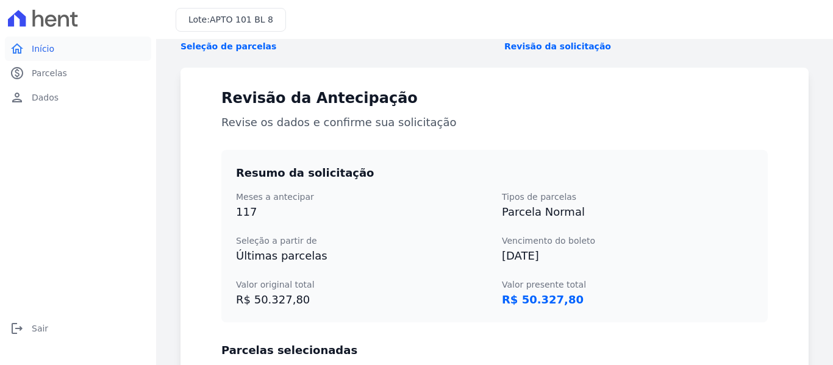
click at [45, 54] on span "Início" at bounding box center [43, 49] width 23 height 12
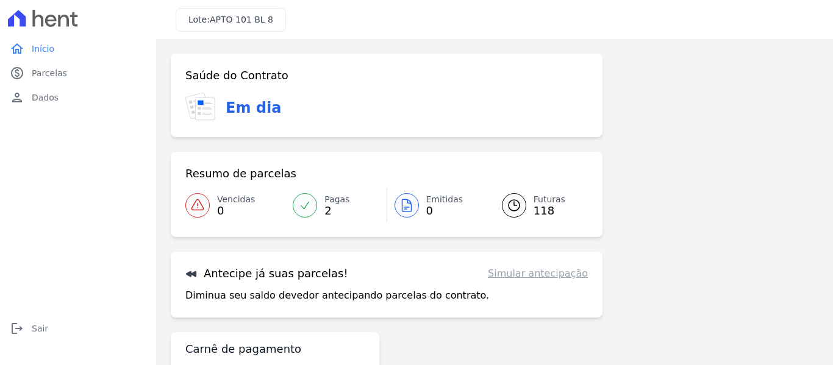
click at [57, 55] on link "home Início" at bounding box center [78, 49] width 146 height 24
click at [426, 207] on span "0" at bounding box center [444, 211] width 37 height 10
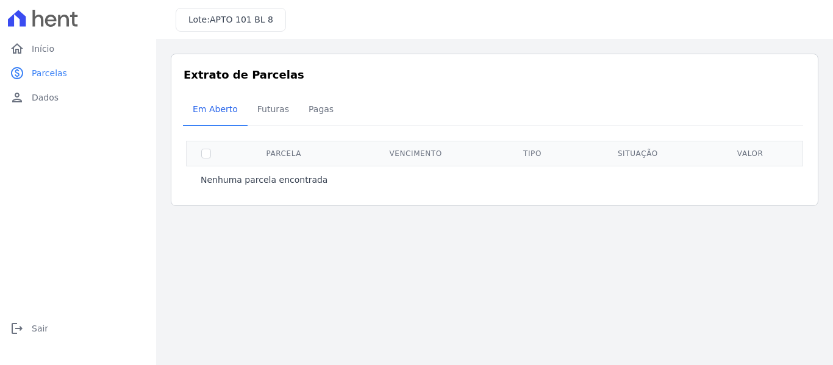
click at [540, 206] on div "Listagem de parcelas Baixar PDF Extrato de Parcelas Em [GEOGRAPHIC_DATA] Futura…" at bounding box center [494, 130] width 677 height 182
click at [48, 71] on span "Parcelas" at bounding box center [49, 73] width 35 height 12
click at [48, 99] on span "Dados" at bounding box center [45, 97] width 27 height 12
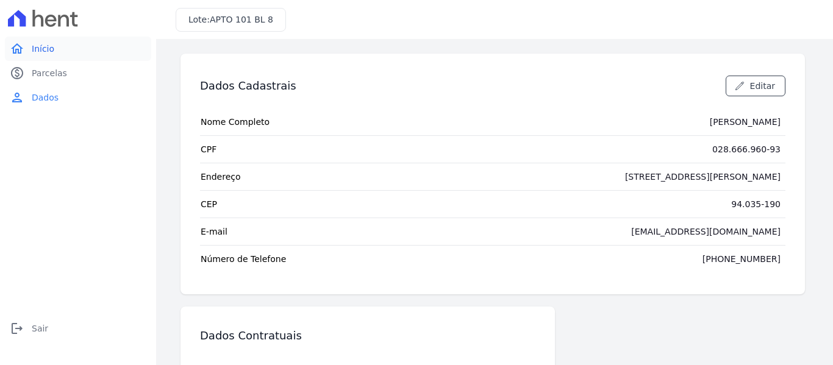
click at [59, 48] on link "home Início" at bounding box center [78, 49] width 146 height 24
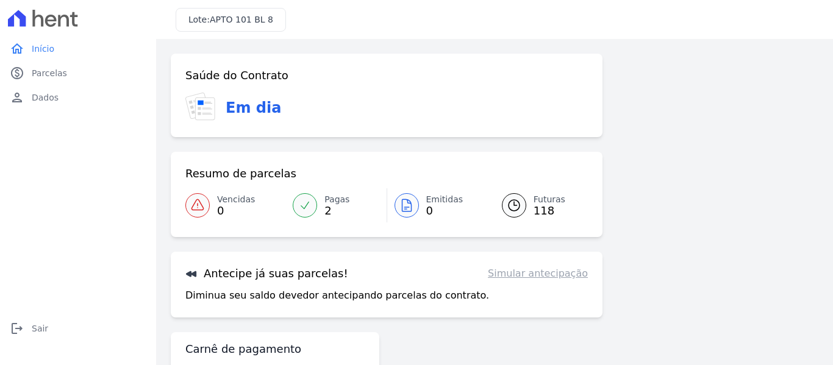
click at [543, 206] on span "Futuras" at bounding box center [550, 199] width 32 height 13
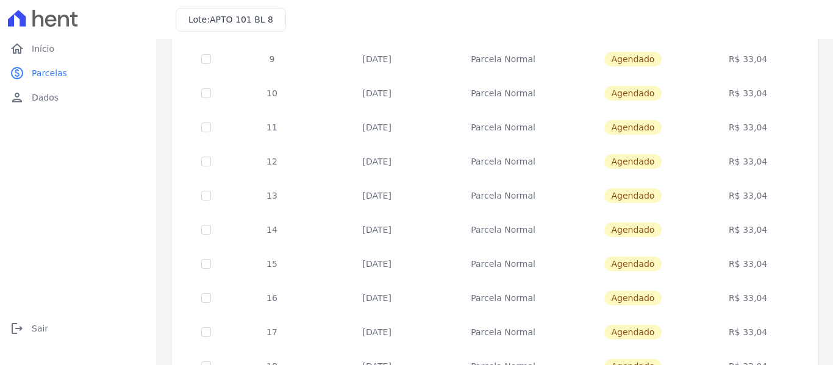
scroll to position [555, 0]
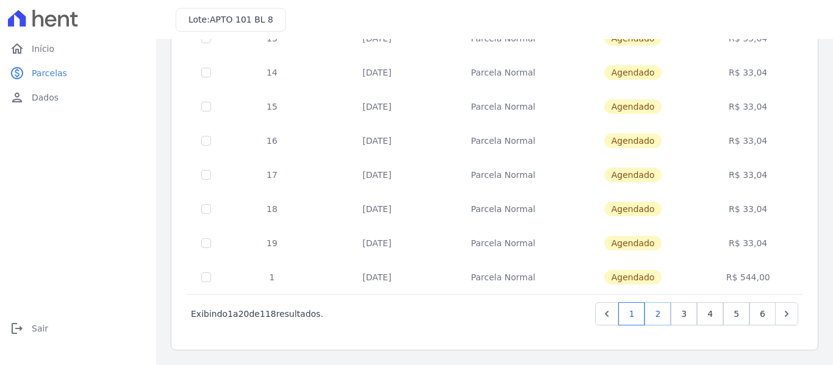
click at [650, 321] on link "2" at bounding box center [658, 314] width 26 height 23
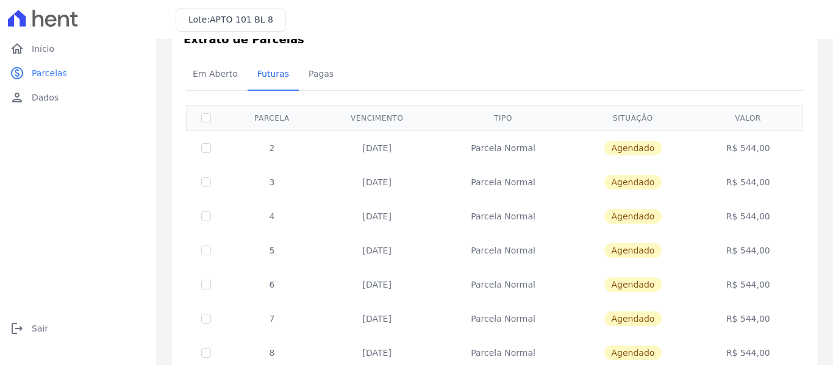
scroll to position [555, 0]
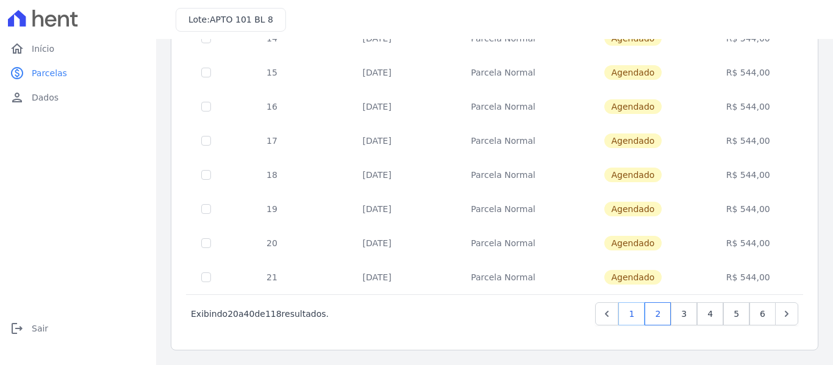
click at [631, 314] on link "1" at bounding box center [631, 314] width 26 height 23
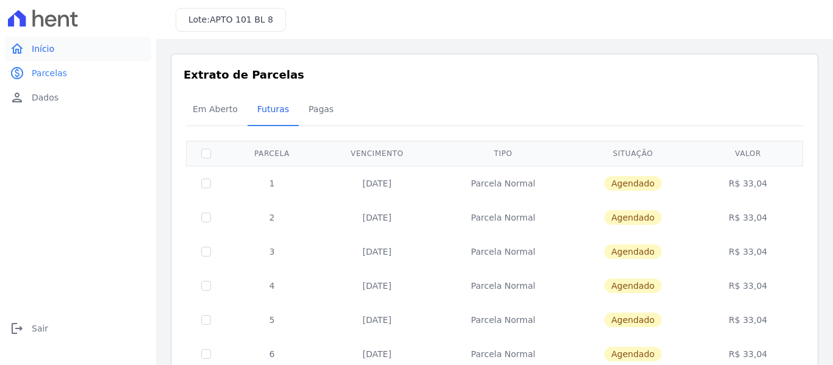
click at [51, 51] on span "Início" at bounding box center [43, 49] width 23 height 12
